Goal: Information Seeking & Learning: Learn about a topic

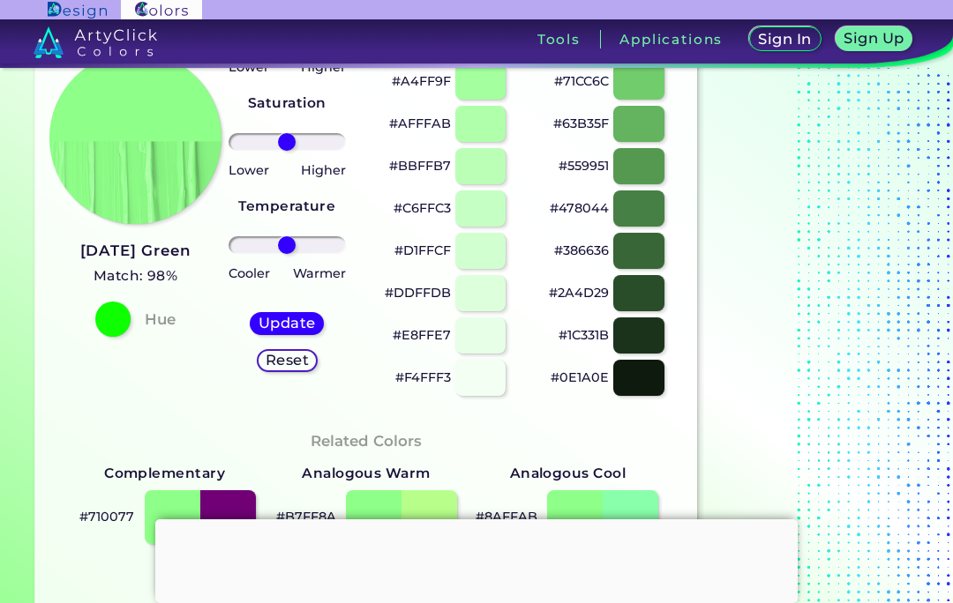
scroll to position [203, 0]
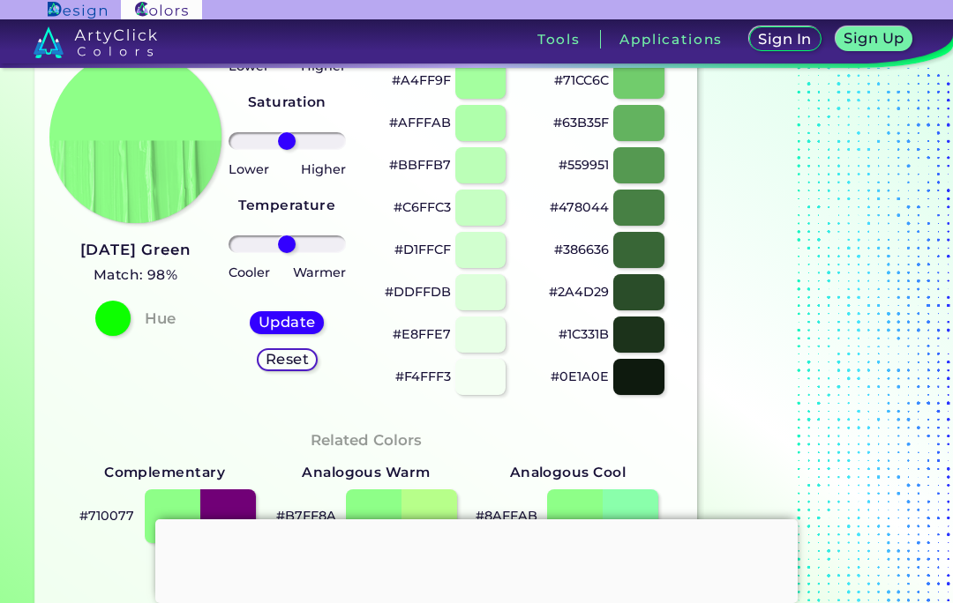
click at [497, 164] on div at bounding box center [480, 165] width 50 height 36
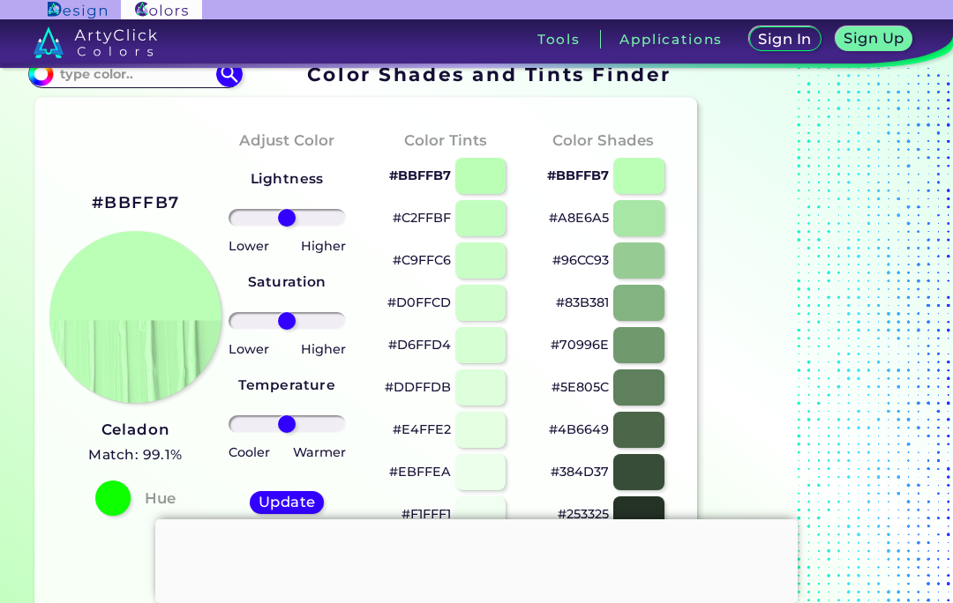
scroll to position [23, 0]
click at [658, 218] on div at bounding box center [638, 218] width 50 height 36
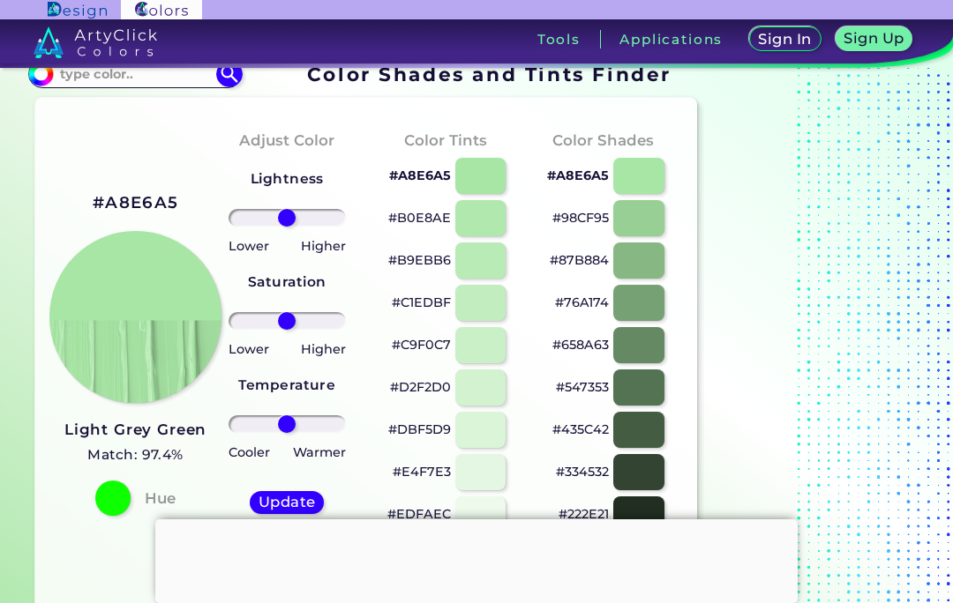
click at [648, 363] on div at bounding box center [638, 345] width 50 height 36
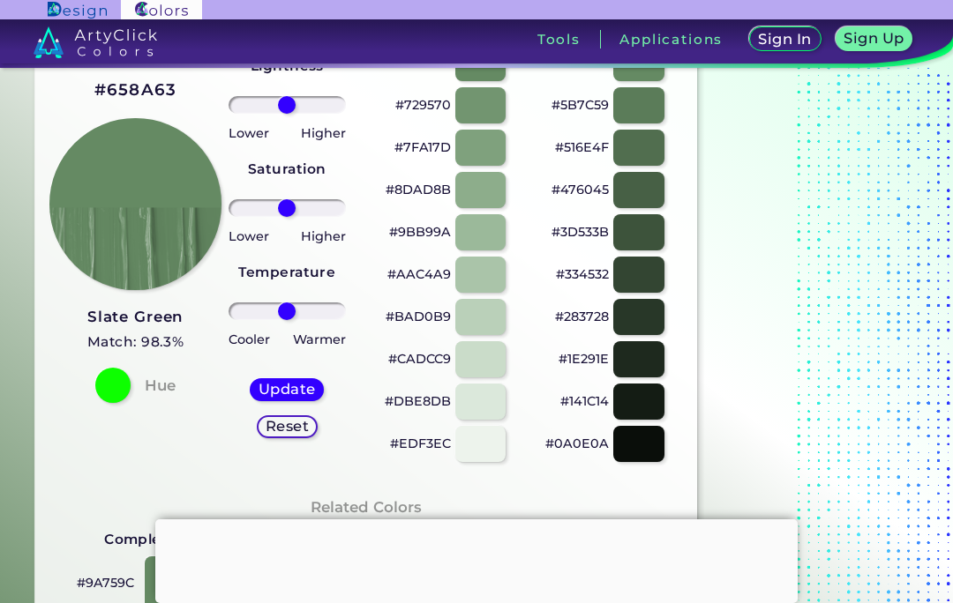
scroll to position [149, 0]
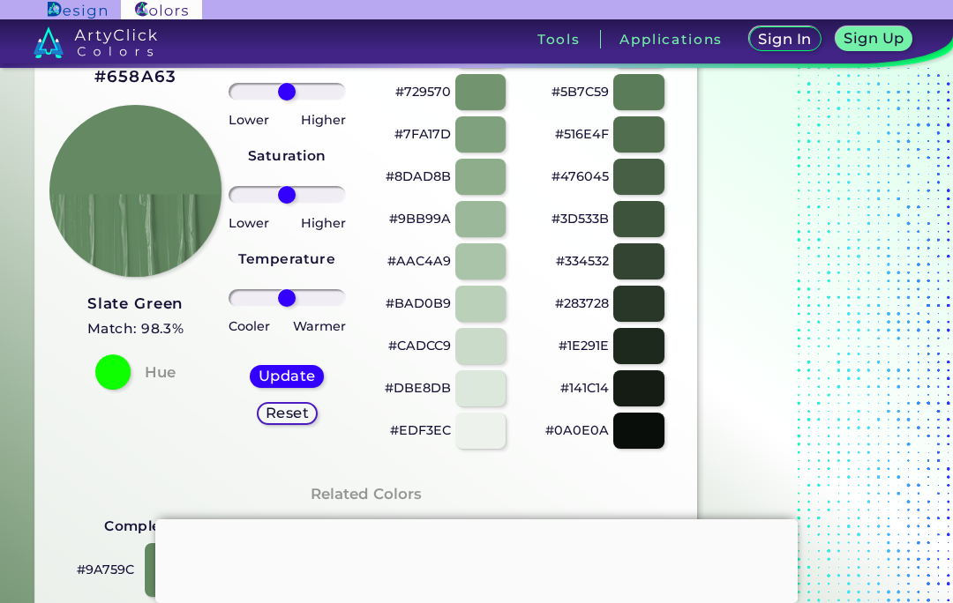
click at [489, 385] on div at bounding box center [480, 389] width 50 height 36
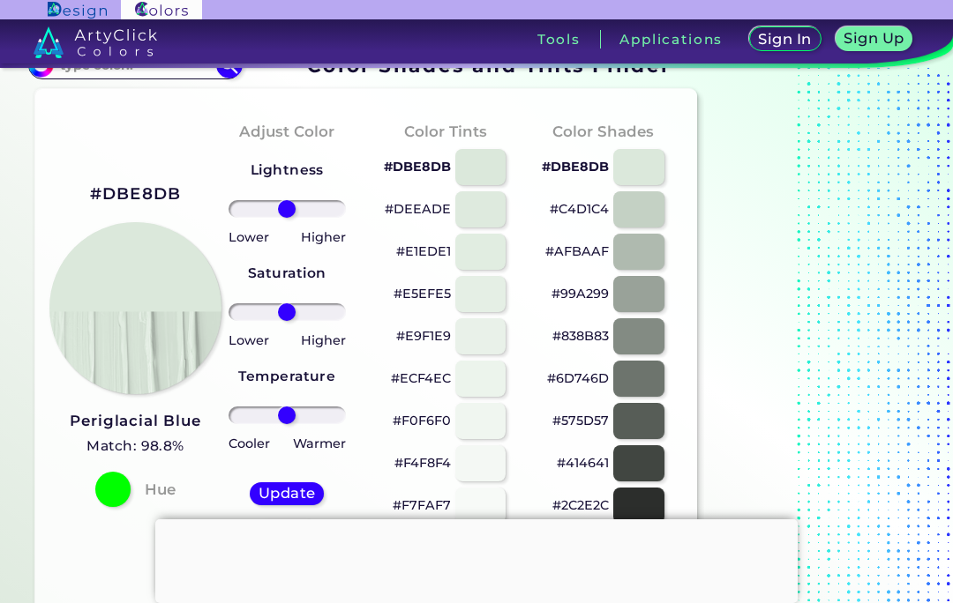
scroll to position [31, 0]
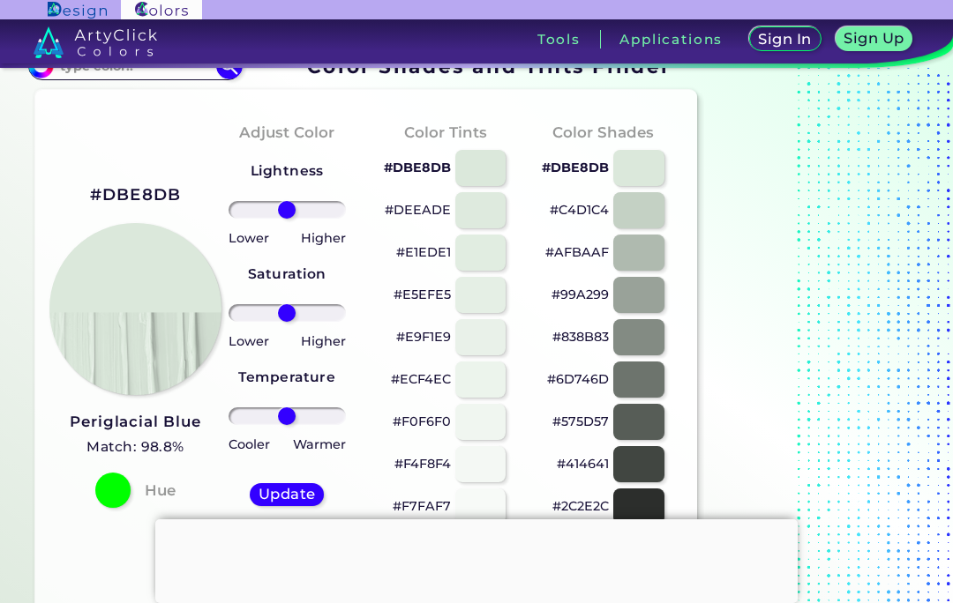
click at [492, 169] on div at bounding box center [480, 168] width 50 height 36
click at [634, 376] on div at bounding box center [638, 380] width 50 height 36
type input "#6d746d"
